Goal: Information Seeking & Learning: Learn about a topic

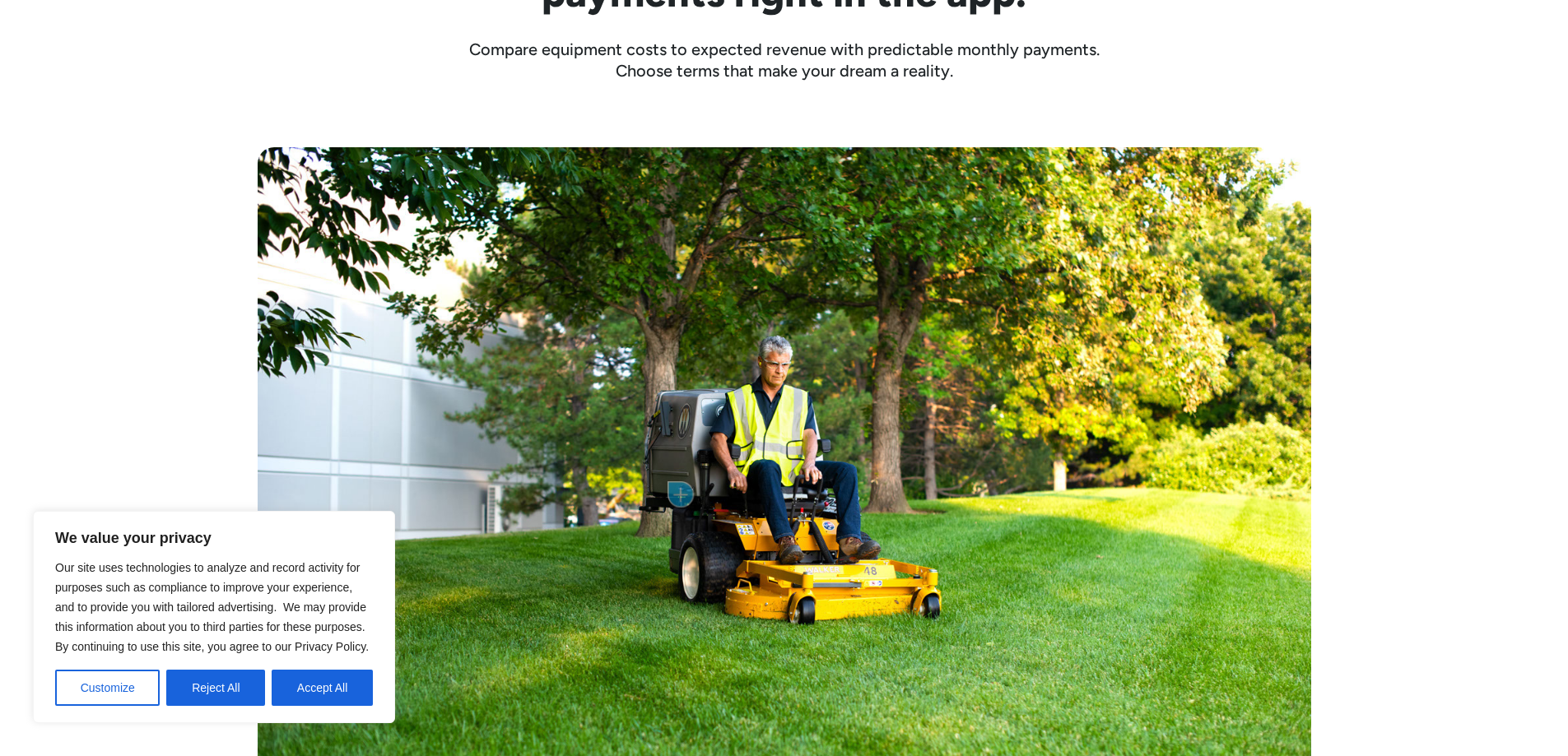
scroll to position [658, 0]
click at [340, 690] on button "Accept All" at bounding box center [322, 688] width 101 height 36
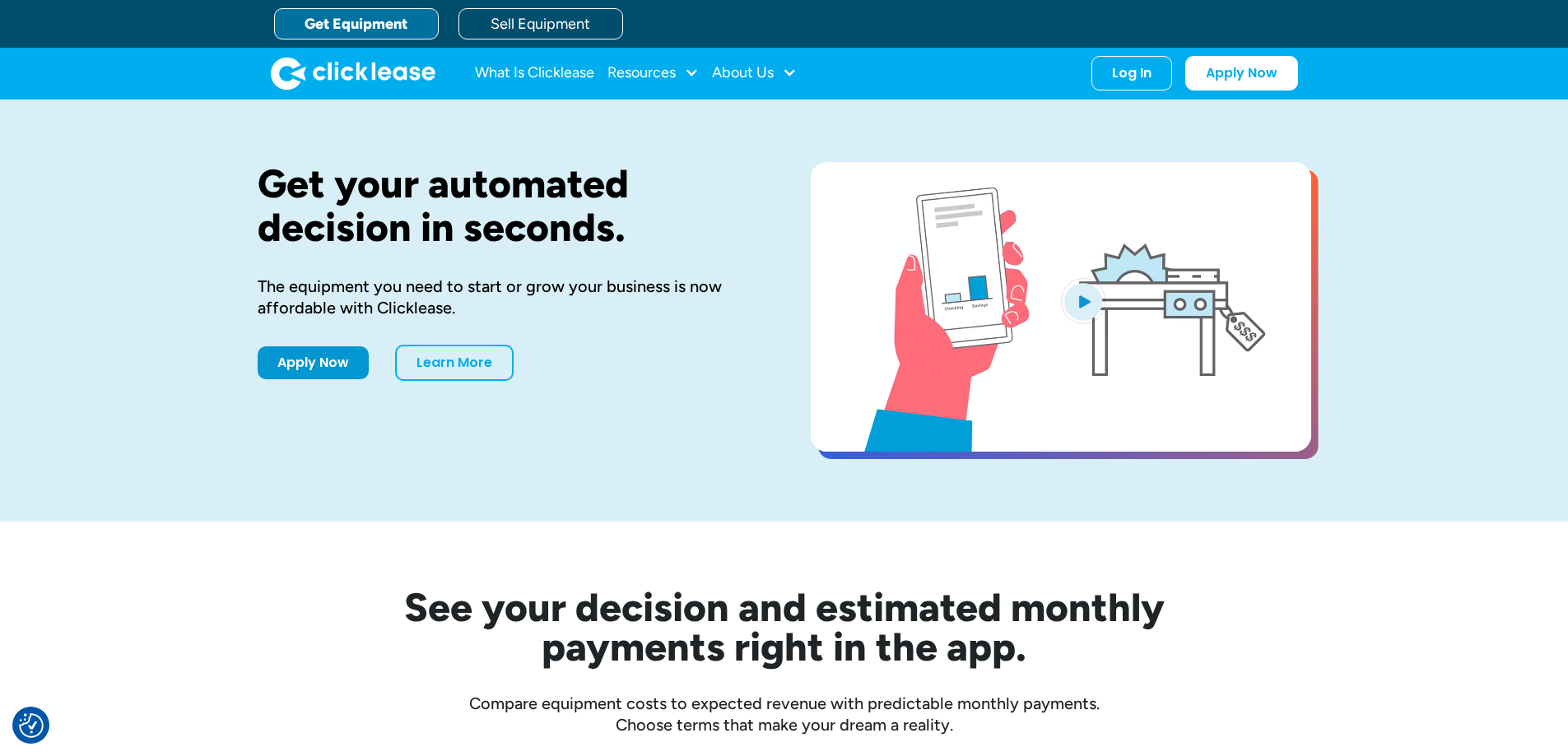
scroll to position [0, 0]
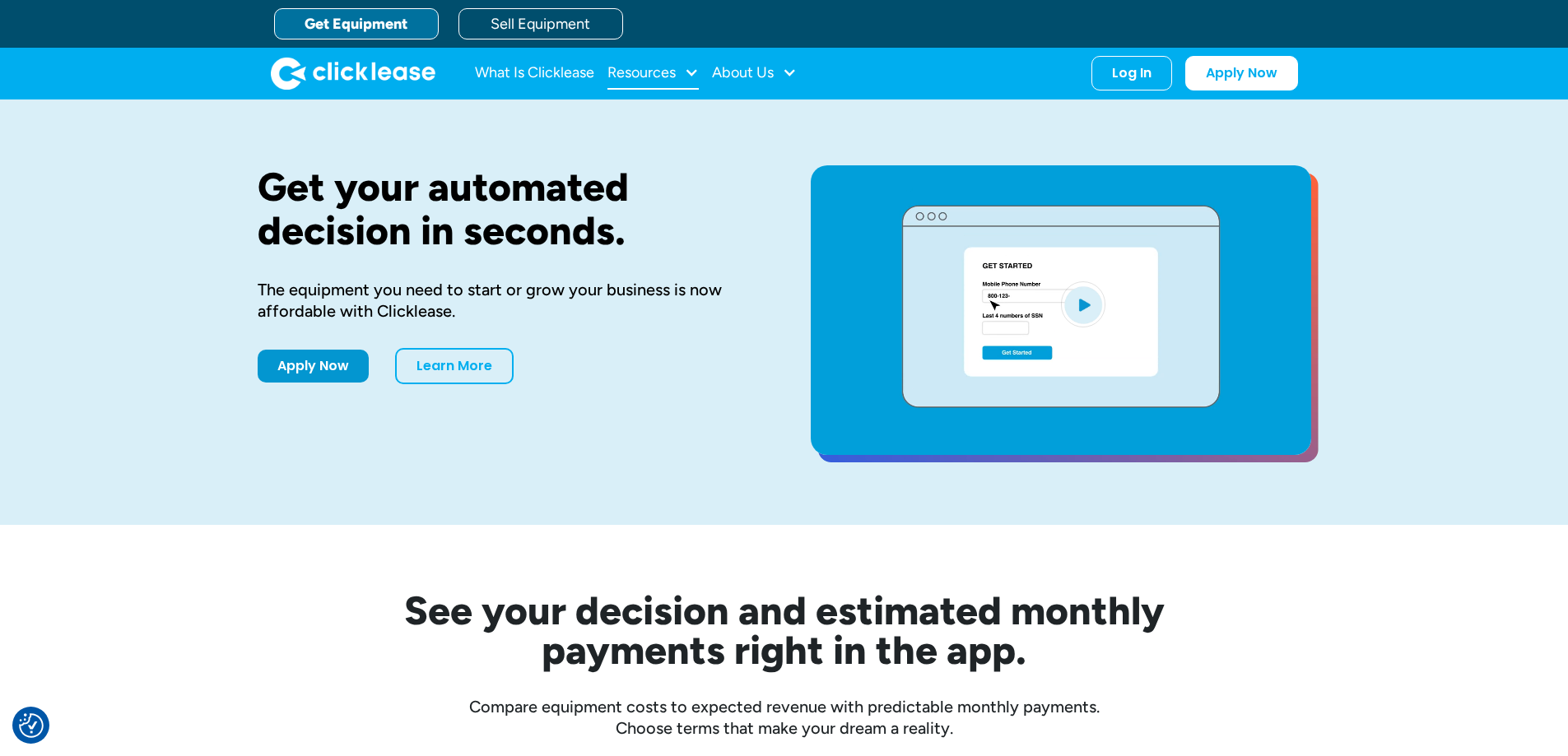
click at [687, 74] on div at bounding box center [691, 72] width 15 height 15
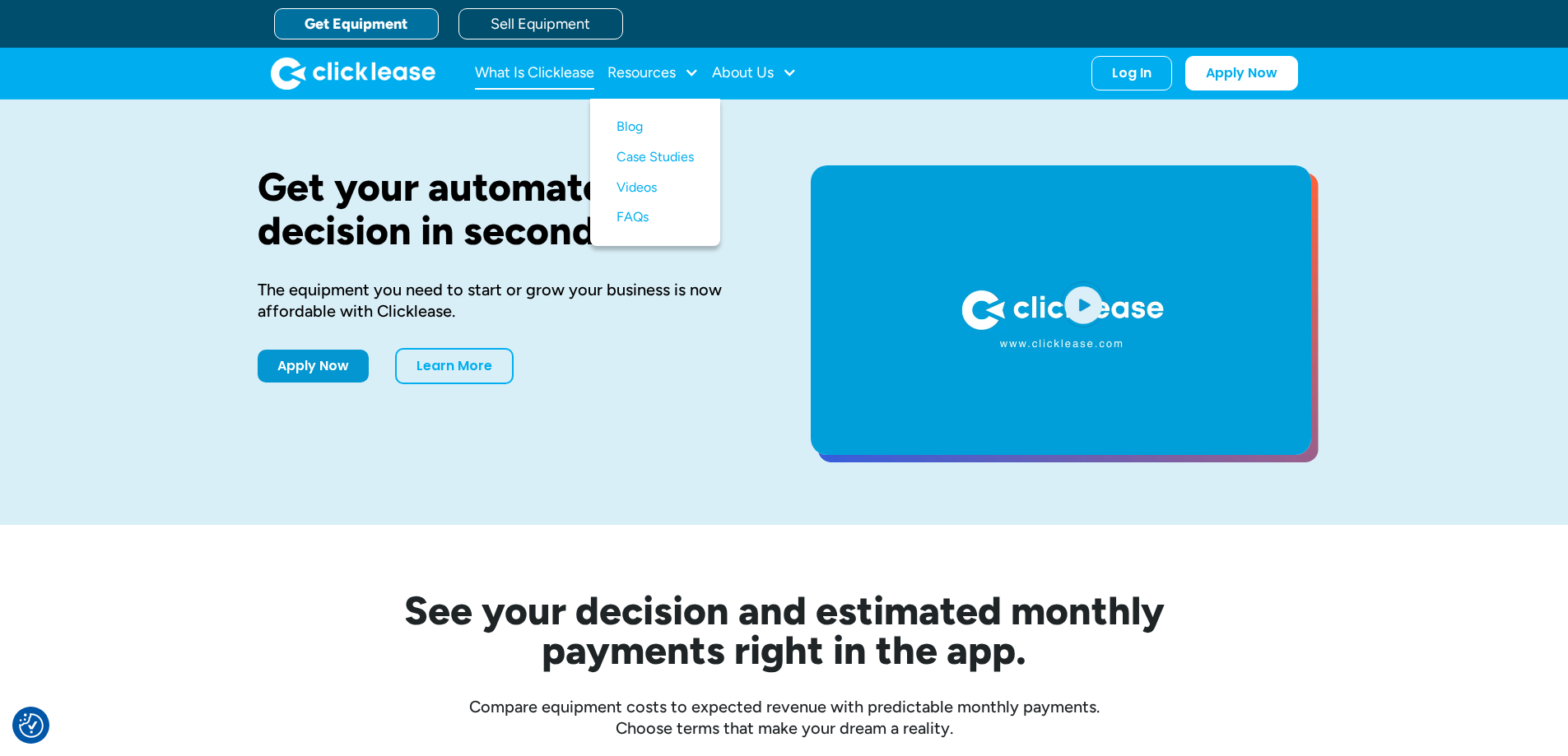
click at [566, 63] on link "What Is Clicklease" at bounding box center [535, 73] width 119 height 33
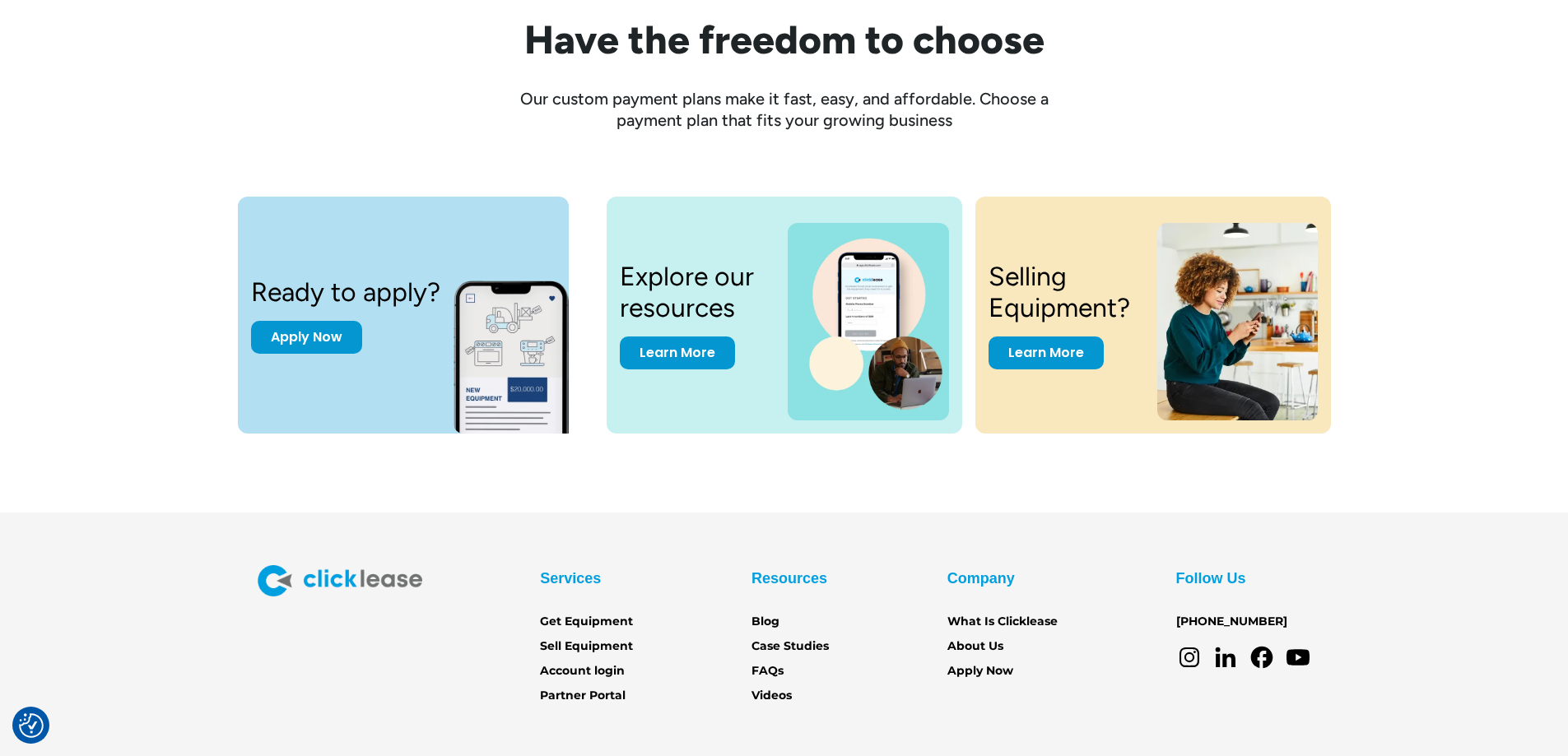
scroll to position [2139, 0]
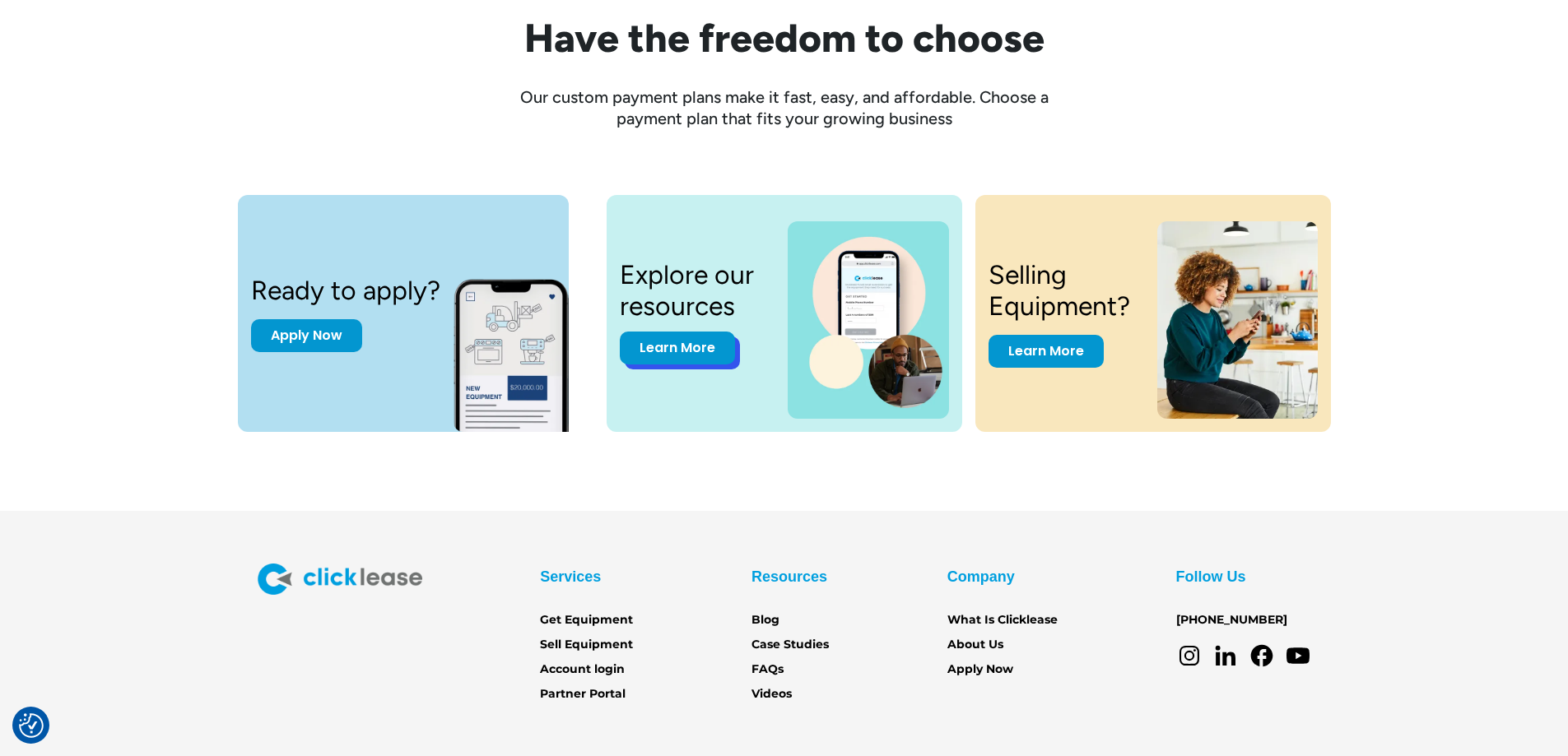
click at [691, 349] on link "Learn More" at bounding box center [677, 348] width 115 height 33
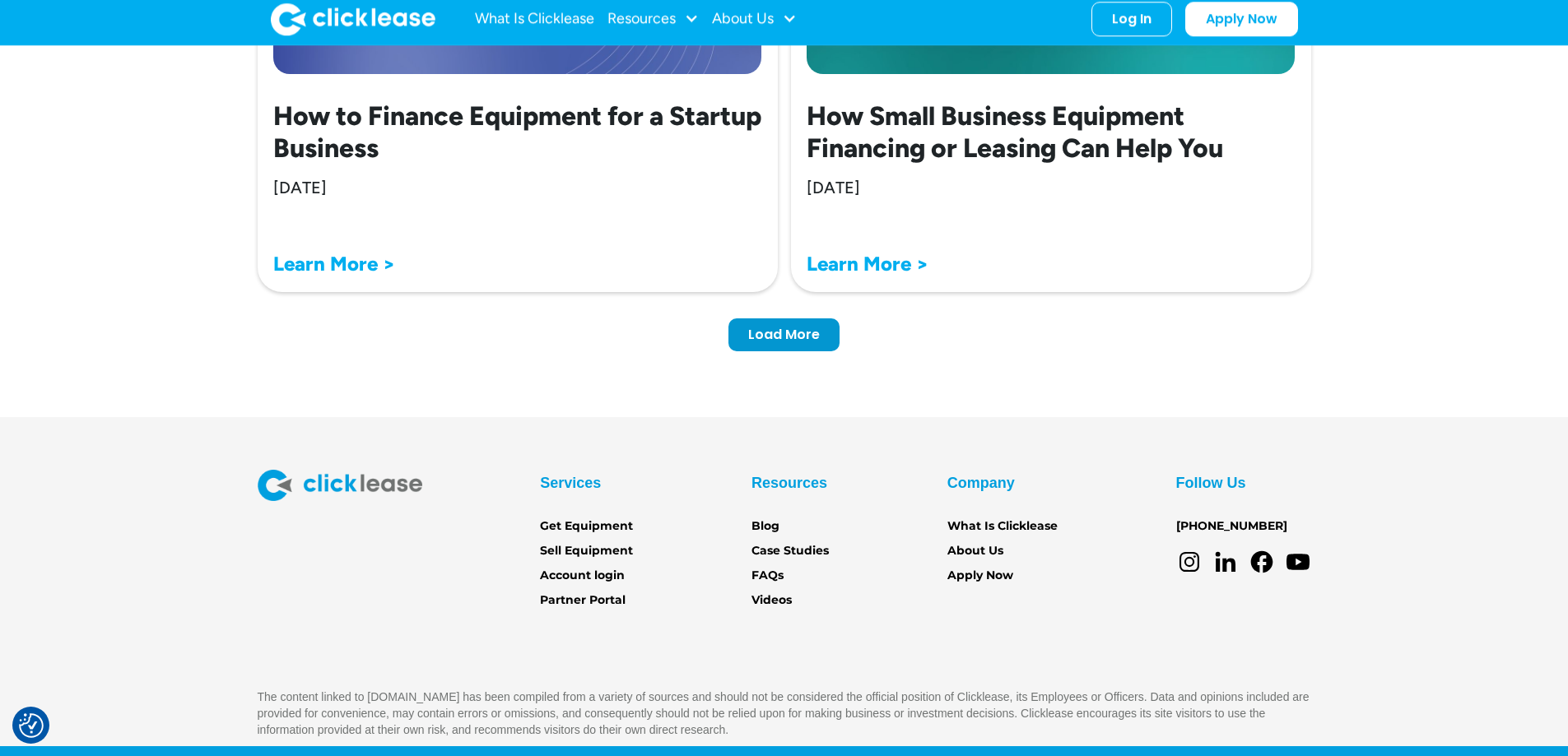
scroll to position [5146, 0]
